Goal: Check status: Check status

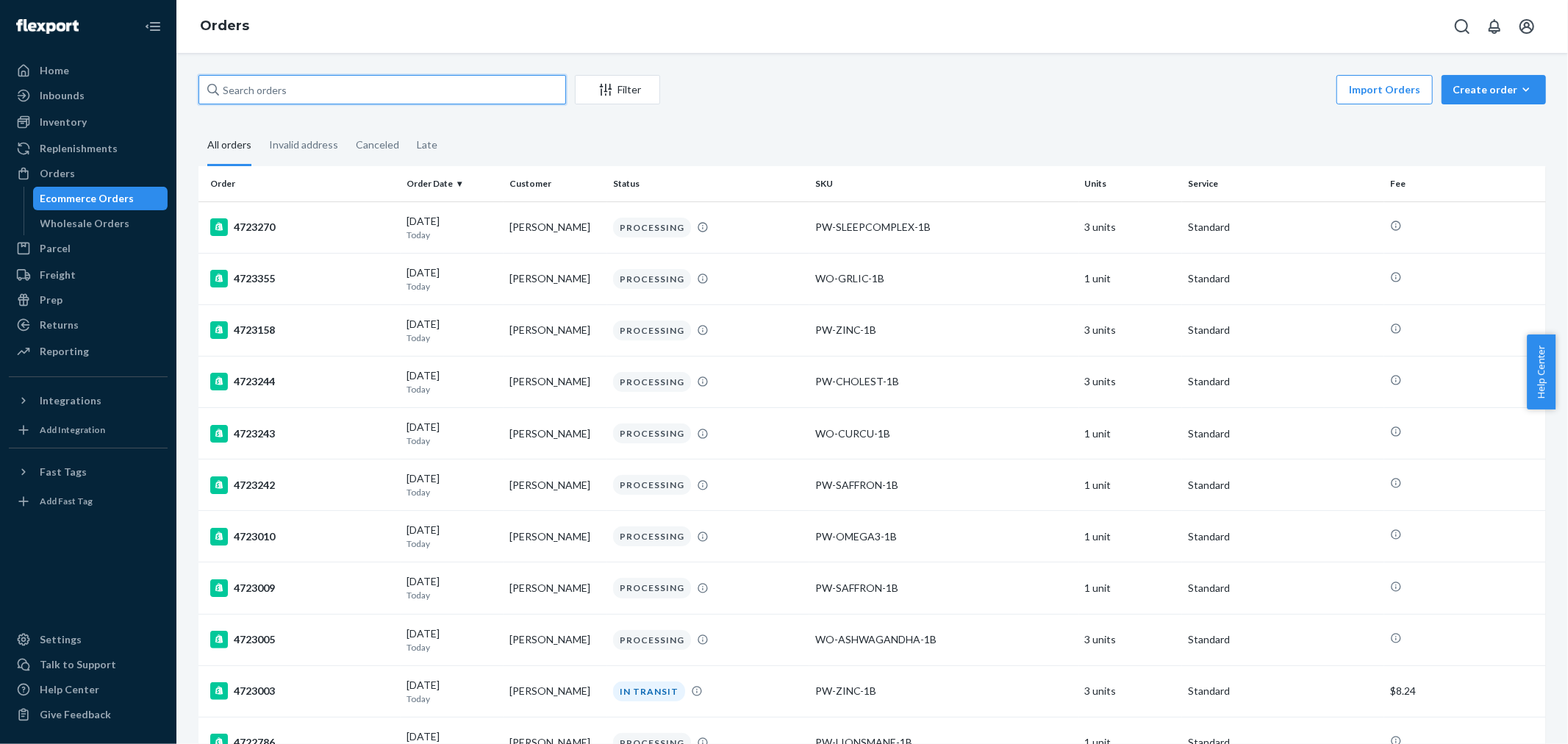
click at [290, 90] on input "text" at bounding box center [382, 89] width 368 height 29
paste input "4721513"
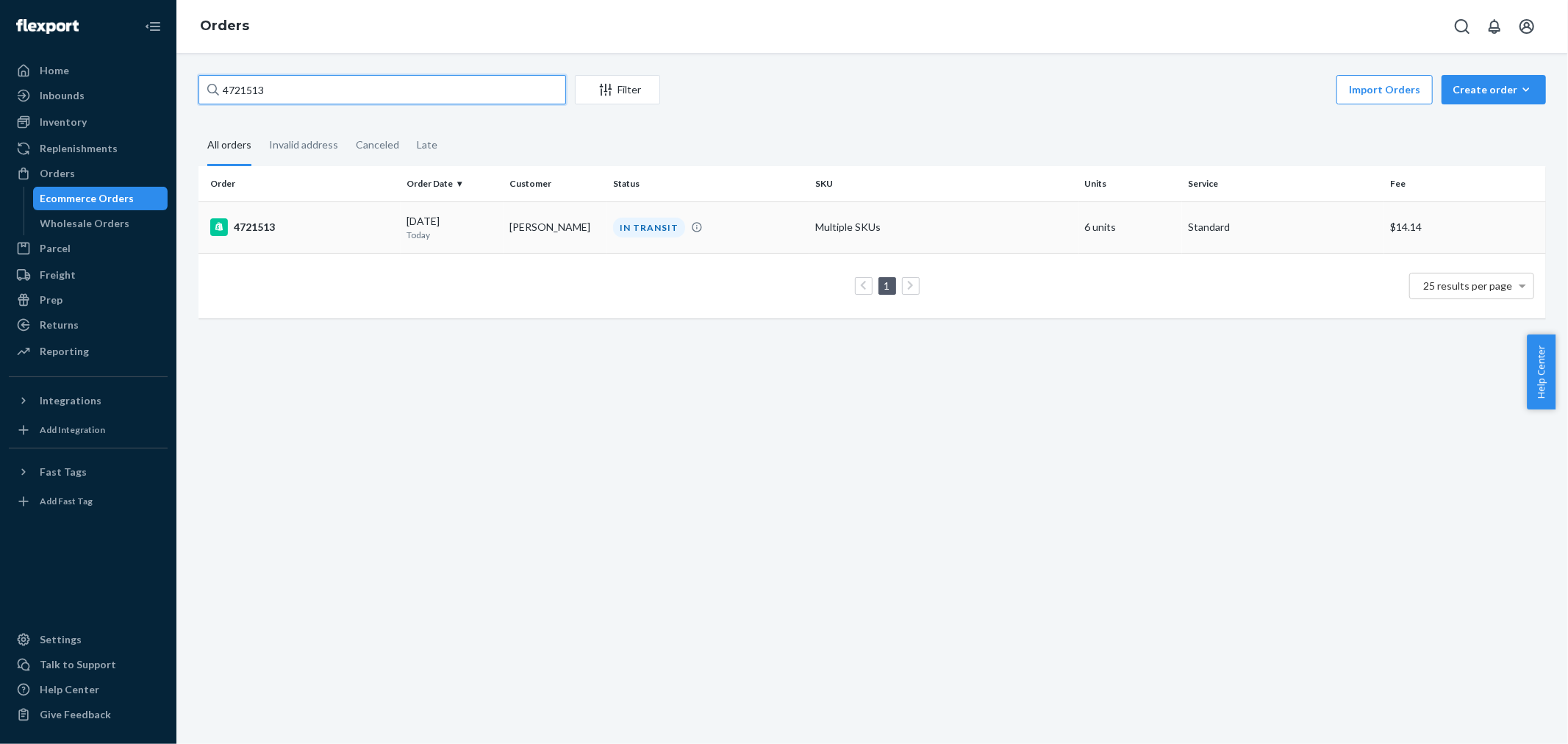
type input "4721513"
click at [210, 226] on rect at bounding box center [219, 226] width 18 height 18
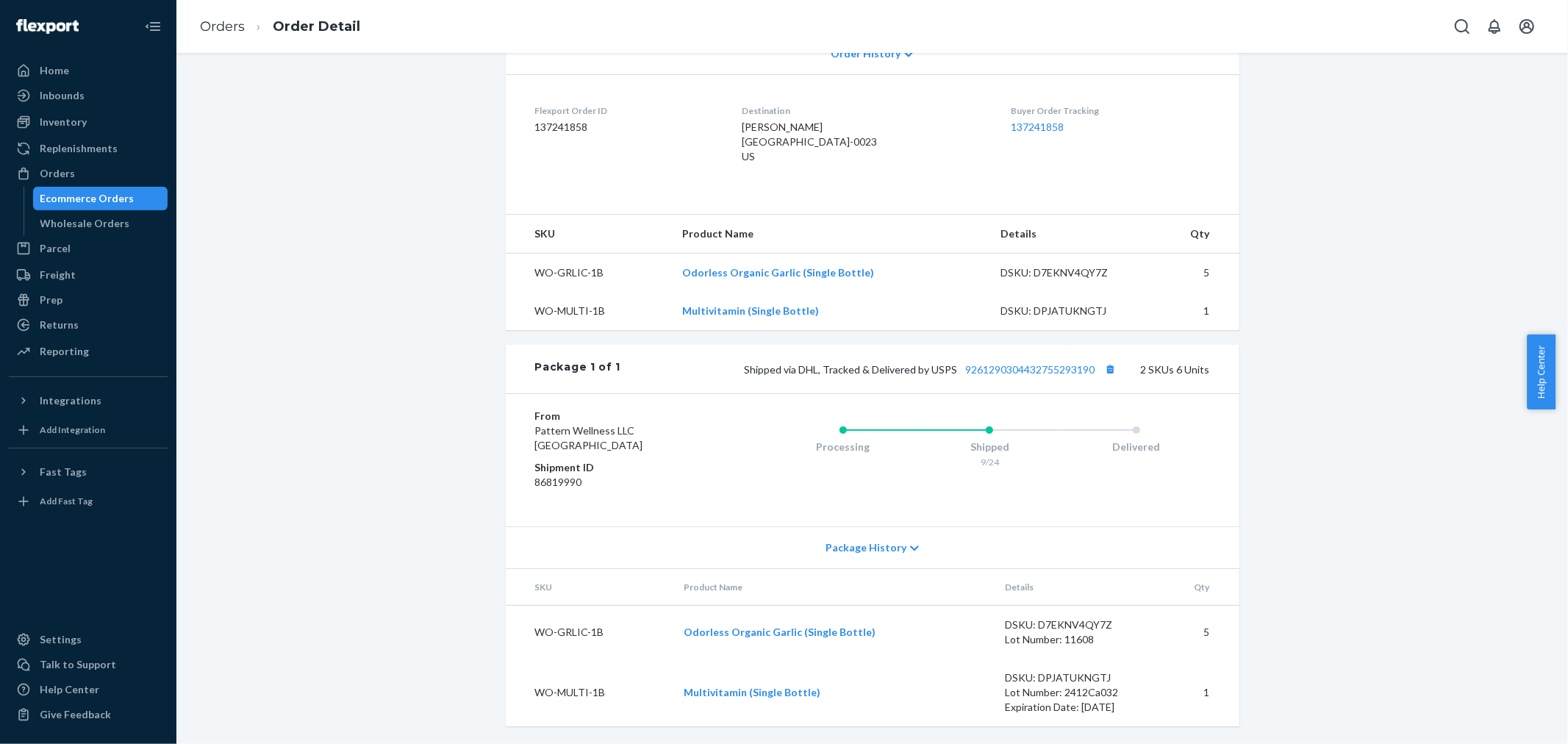
scroll to position [352, 0]
click at [1027, 365] on link "9261290304432755293190" at bounding box center [1030, 369] width 130 height 13
drag, startPoint x: 744, startPoint y: 369, endPoint x: 950, endPoint y: 369, distance: 206.0
click at [950, 369] on span "Shipped via DHL, Tracked & Delivered by USPS 9261290304432755293190" at bounding box center [932, 369] width 375 height 13
copy span "Shipped via DHL, Tracked & Delivered by USPS"
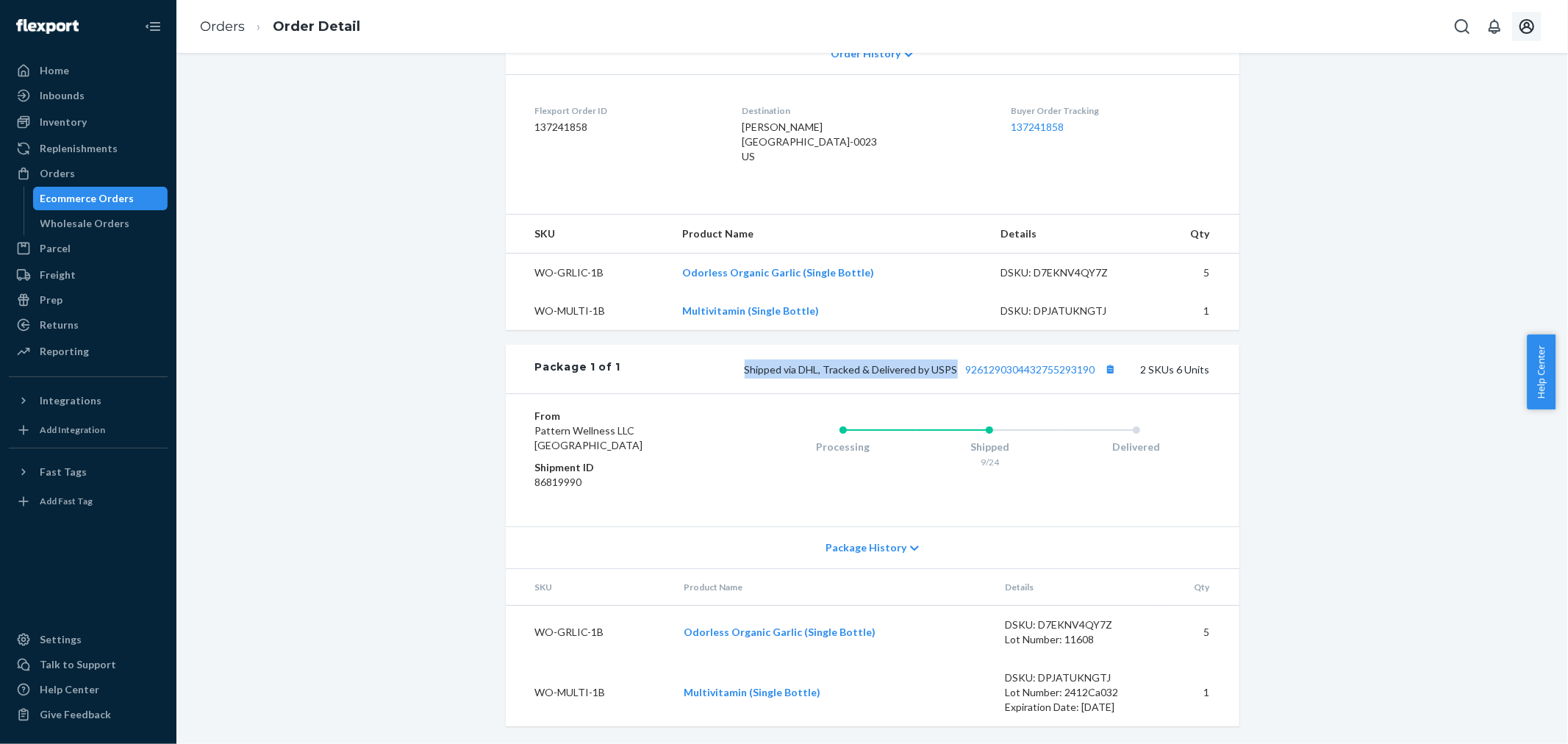
click at [1523, 25] on icon "Open account menu" at bounding box center [1526, 26] width 18 height 18
click at [1437, 166] on div "Log out" at bounding box center [1491, 157] width 110 height 27
